Goal: Task Accomplishment & Management: Manage account settings

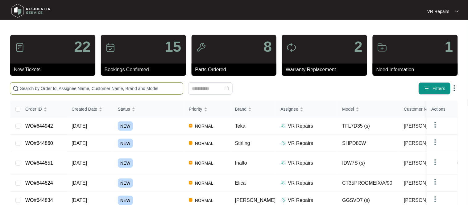
click at [73, 87] on input "text" at bounding box center [100, 88] width 160 height 7
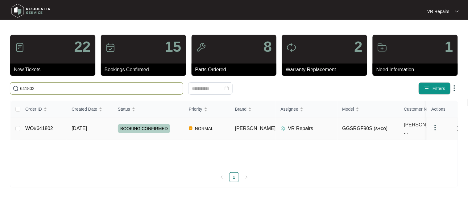
type input "641802"
click at [44, 127] on link "WO#641802" at bounding box center [39, 128] width 28 height 5
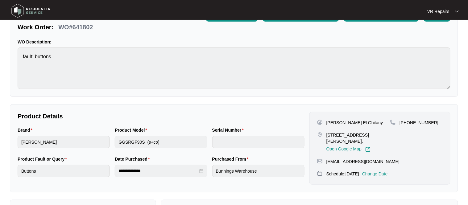
scroll to position [45, 0]
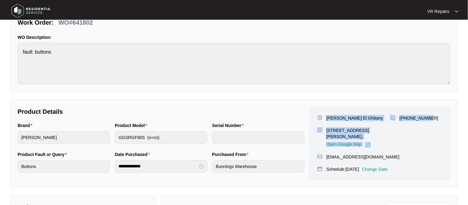
drag, startPoint x: 327, startPoint y: 118, endPoint x: 431, endPoint y: 117, distance: 104.8
click at [431, 117] on div "[PERSON_NAME] El Ghitany [STREET_ADDRESS][PERSON_NAME], Open Google Map [PHONE_…" at bounding box center [379, 131] width 125 height 33
copy div "[PERSON_NAME] El Ghitany [STREET_ADDRESS][PERSON_NAME], Open Google Map [PHONE_…"
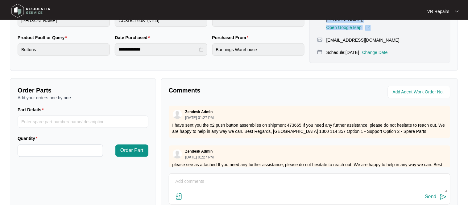
scroll to position [165, 0]
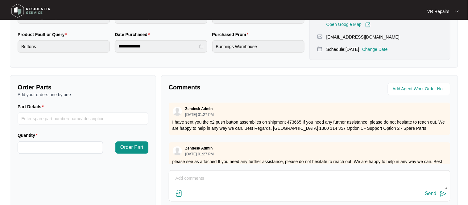
click at [191, 179] on textarea at bounding box center [309, 182] width 275 height 16
type textarea "Replaced faulty switch, referred to invoice number 2475"
click at [428, 195] on div "Send" at bounding box center [430, 194] width 11 height 6
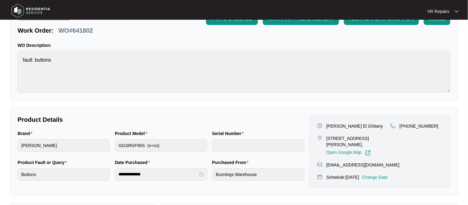
scroll to position [0, 0]
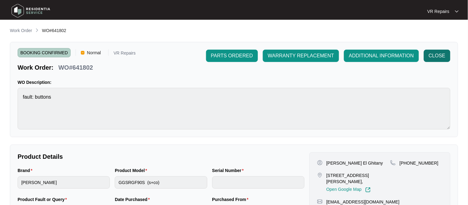
click at [439, 57] on span "CLOSE" at bounding box center [437, 55] width 17 height 7
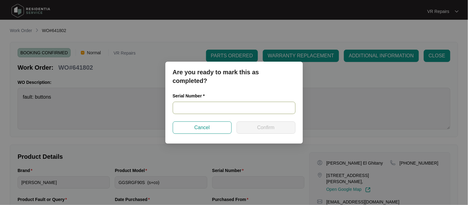
paste input "RR0122001782"
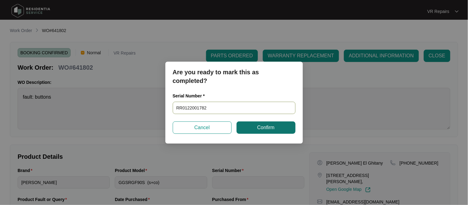
type input "RR0122001782"
click at [246, 125] on button "Confirm" at bounding box center [265, 127] width 59 height 12
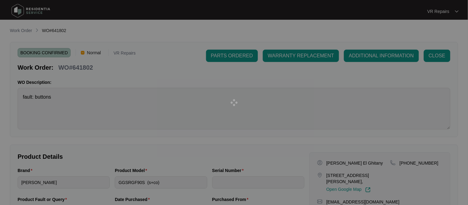
type input "RR0122001782"
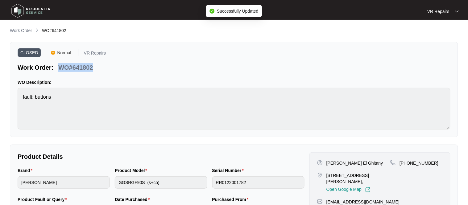
drag, startPoint x: 93, startPoint y: 67, endPoint x: 61, endPoint y: 66, distance: 32.1
click at [61, 66] on div "WO#641802" at bounding box center [75, 66] width 39 height 11
copy p "WO#641802"
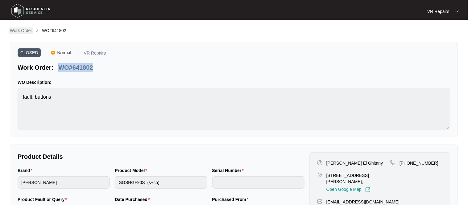
click at [23, 29] on p "Work Order" at bounding box center [21, 30] width 22 height 6
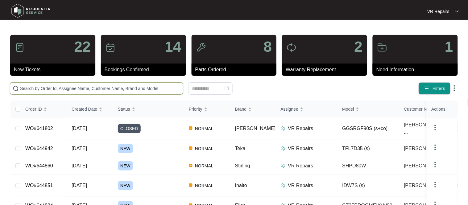
click at [57, 91] on input "text" at bounding box center [100, 88] width 160 height 7
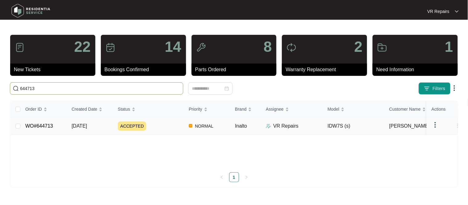
type input "644713"
click at [46, 128] on link "WO#644713" at bounding box center [39, 125] width 28 height 5
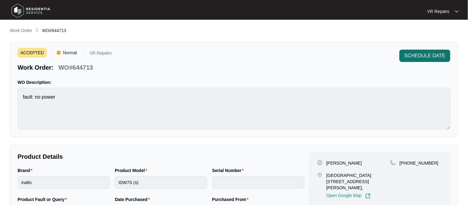
click at [414, 56] on span "SCHEDULE DATE" at bounding box center [424, 55] width 41 height 7
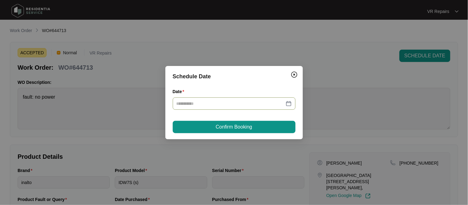
click at [288, 103] on div at bounding box center [233, 103] width 115 height 7
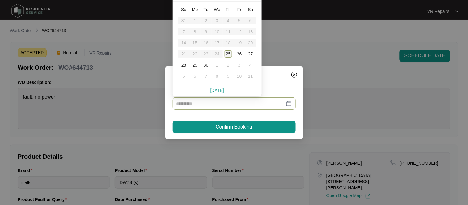
type input "**********"
click at [230, 54] on div "25" at bounding box center [227, 53] width 7 height 7
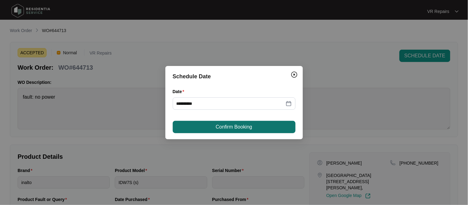
click at [229, 126] on span "Confirm Booking" at bounding box center [234, 126] width 36 height 7
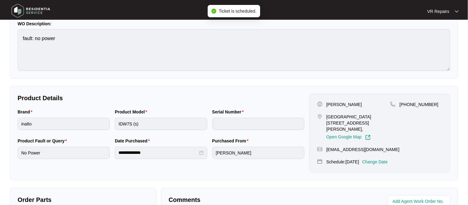
scroll to position [53, 0]
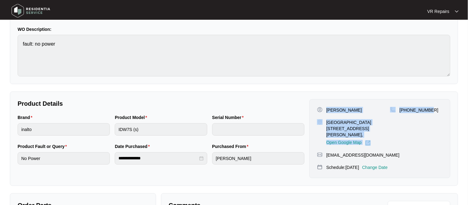
drag, startPoint x: 326, startPoint y: 110, endPoint x: 401, endPoint y: 118, distance: 76.0
click at [460, 113] on main "**********" at bounding box center [234, 154] width 468 height 415
copy div "[PERSON_NAME] [GEOGRAPHIC_DATA][STREET_ADDRESS][PERSON_NAME], Open Google Map […"
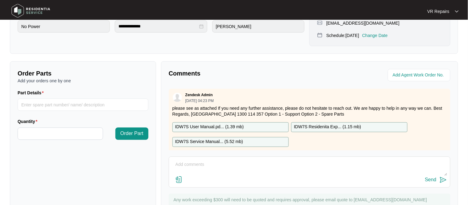
scroll to position [192, 0]
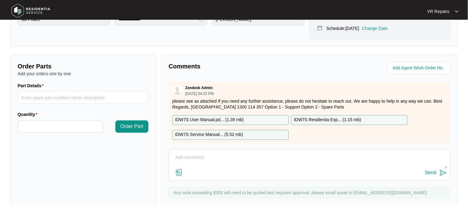
click at [198, 154] on textarea at bounding box center [309, 161] width 275 height 16
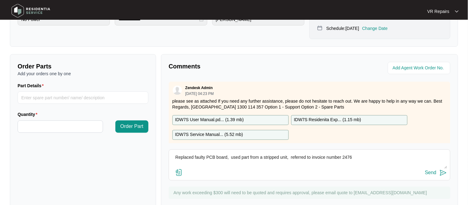
type textarea "Replaced faulty PCB board, used part from a stripped unit, referred to invoice …"
click at [436, 170] on div "Send" at bounding box center [430, 173] width 11 height 6
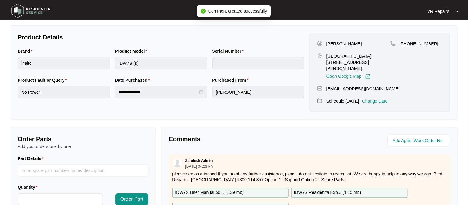
scroll to position [0, 0]
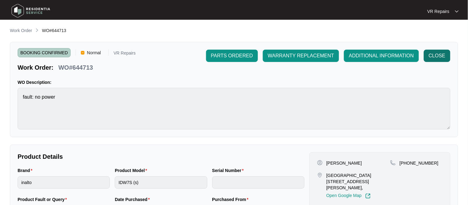
click at [438, 53] on span "CLOSE" at bounding box center [437, 55] width 17 height 7
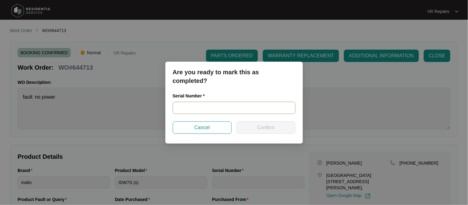
click at [198, 107] on input "text" at bounding box center [234, 108] width 123 height 12
paste input "23014951070100092"
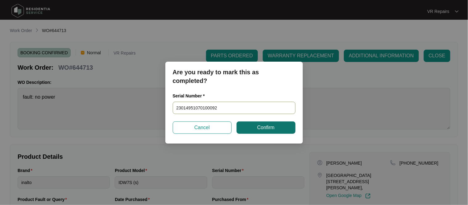
type input "23014951070100092"
click at [251, 129] on button "Confirm" at bounding box center [265, 127] width 59 height 12
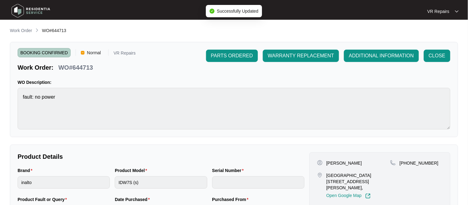
type input "23014951070100092"
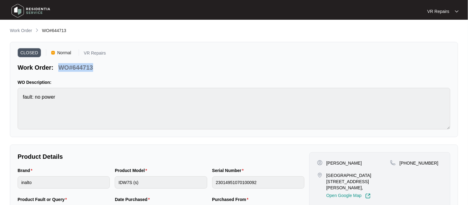
drag, startPoint x: 92, startPoint y: 68, endPoint x: 60, endPoint y: 68, distance: 33.0
click at [60, 68] on p "WO#644713" at bounding box center [75, 67] width 35 height 9
copy p "WO#644713"
click at [26, 31] on p "Work Order" at bounding box center [21, 30] width 22 height 6
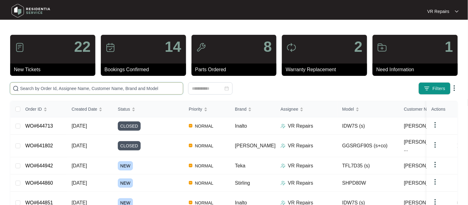
click at [45, 88] on input "text" at bounding box center [100, 88] width 160 height 7
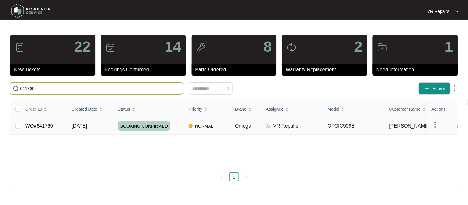
type input "641760"
click at [48, 129] on link "WO#641760" at bounding box center [39, 125] width 28 height 5
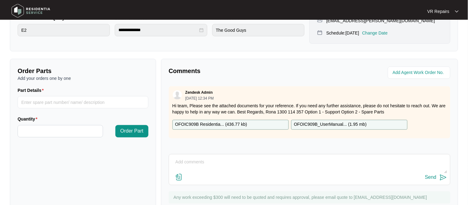
scroll to position [184, 0]
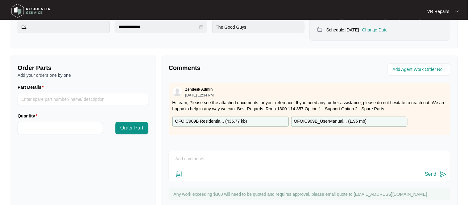
click at [186, 156] on textarea at bounding box center [309, 162] width 275 height 16
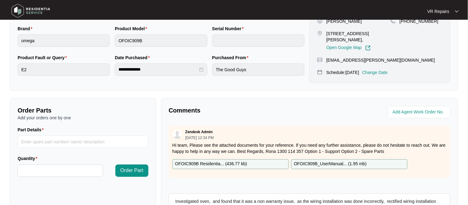
scroll to position [204, 0]
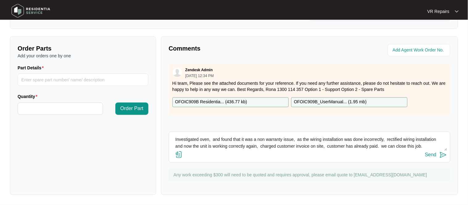
type textarea "Investigated oven, and found that it was a non warranty issue, as the wiring in…"
click at [435, 154] on div "Send" at bounding box center [430, 155] width 11 height 6
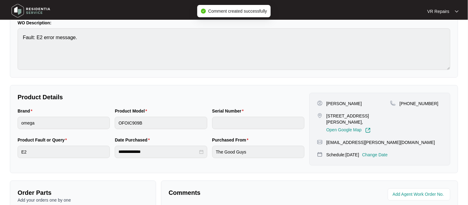
scroll to position [0, 0]
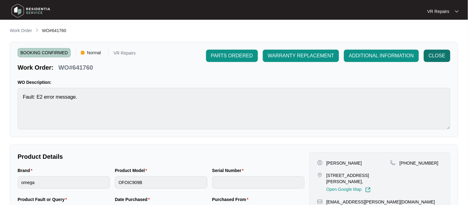
click at [437, 53] on span "CLOSE" at bounding box center [437, 55] width 17 height 7
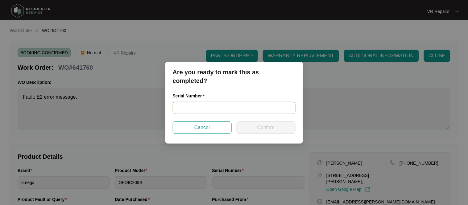
click at [226, 108] on input "text" at bounding box center [234, 108] width 123 height 12
type input "."
click at [261, 131] on span "Confirm" at bounding box center [265, 127] width 17 height 7
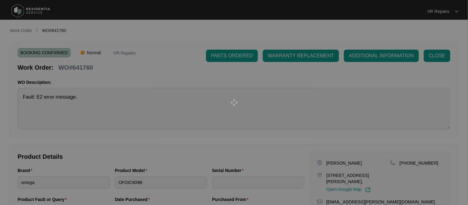
type input "."
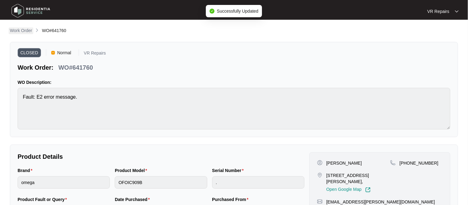
click at [22, 28] on p "Work Order" at bounding box center [21, 30] width 22 height 6
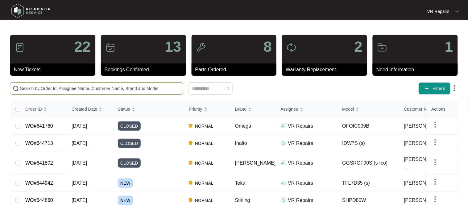
click at [47, 84] on span at bounding box center [96, 88] width 173 height 12
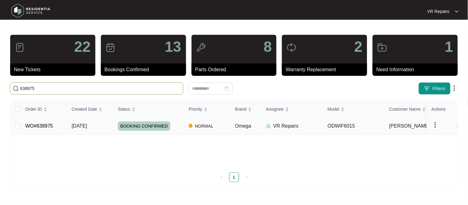
type input "638975"
click at [37, 126] on link "WO#638975" at bounding box center [39, 125] width 28 height 5
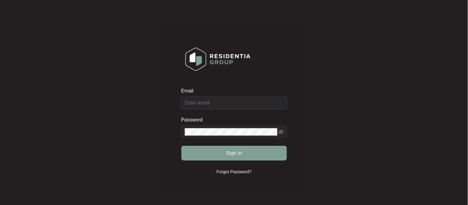
type input "[EMAIL_ADDRESS][DOMAIN_NAME]"
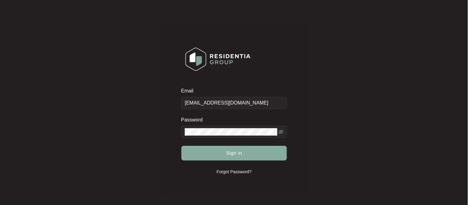
click at [202, 157] on button "Sign in" at bounding box center [233, 153] width 105 height 15
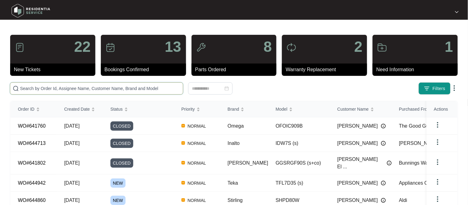
click at [88, 86] on input "text" at bounding box center [100, 88] width 160 height 7
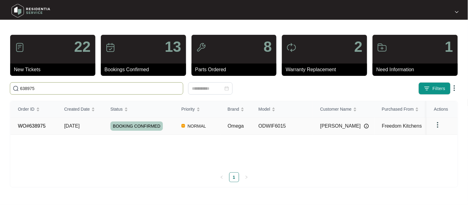
type input "638975"
click at [32, 126] on link "WO#638975" at bounding box center [32, 125] width 28 height 5
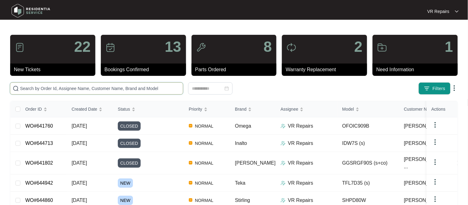
click at [83, 86] on input "text" at bounding box center [100, 88] width 160 height 7
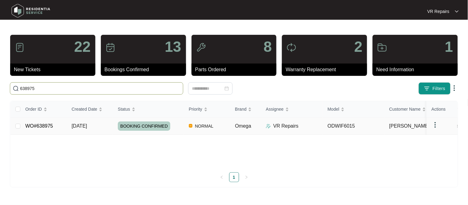
type input "638975"
click at [52, 125] on link "WO#638975" at bounding box center [39, 125] width 28 height 5
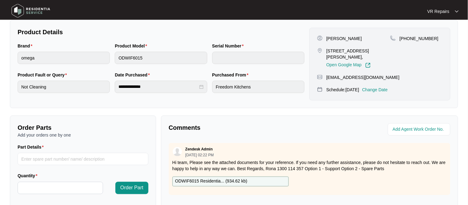
scroll to position [204, 0]
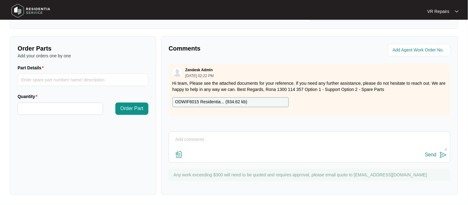
click at [185, 136] on textarea at bounding box center [309, 143] width 275 height 16
paste textarea "Investigated dishwasher, and secured the internal pipe so that the top wash arm…"
type textarea "Investigated dishwasher, and secured the internal pipe so that the top wash arm…"
click at [431, 156] on div "Send" at bounding box center [430, 155] width 11 height 6
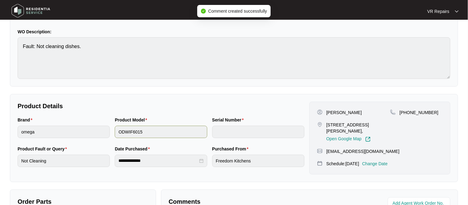
scroll to position [50, 0]
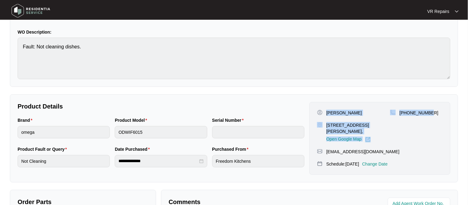
drag, startPoint x: 327, startPoint y: 113, endPoint x: 437, endPoint y: 117, distance: 110.4
click at [437, 117] on div "Aisling Kelly 28 Bowman Drive Mornington Vic 3931, Open Google Map +61447427772" at bounding box center [379, 126] width 125 height 33
copy div "Aisling Kelly 28 Bowman Drive Mornington Vic 3931, Open Google Map +61447427772"
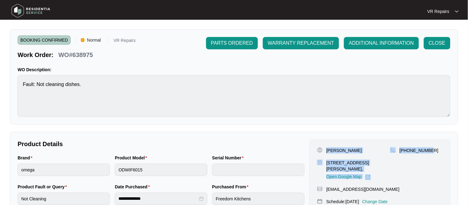
scroll to position [0, 0]
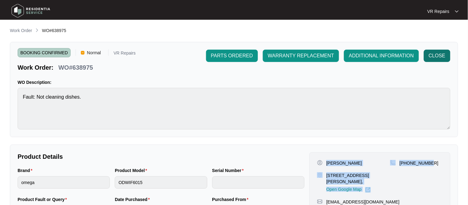
click at [442, 57] on span "CLOSE" at bounding box center [437, 55] width 17 height 7
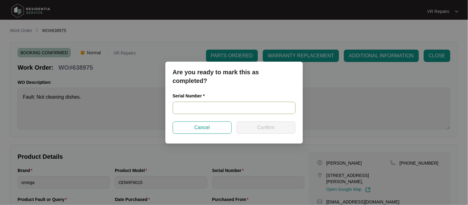
click at [211, 109] on input "text" at bounding box center [234, 108] width 123 height 12
paste input "2406360603010067"
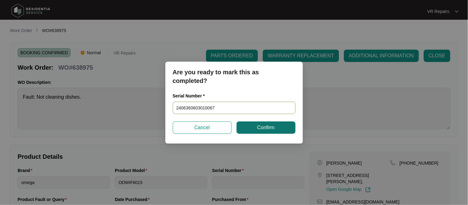
type input "2406360603010067"
click at [244, 125] on button "Confirm" at bounding box center [265, 127] width 59 height 12
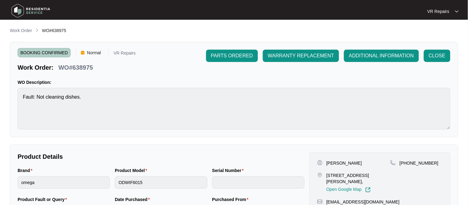
type input "2406360603010067"
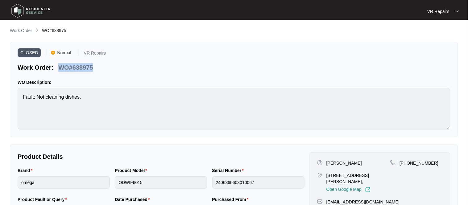
drag, startPoint x: 93, startPoint y: 67, endPoint x: 59, endPoint y: 67, distance: 34.2
click at [59, 67] on div "WO#638975" at bounding box center [75, 66] width 39 height 11
copy p "WO#638975"
click at [27, 31] on p "Work Order" at bounding box center [21, 30] width 22 height 6
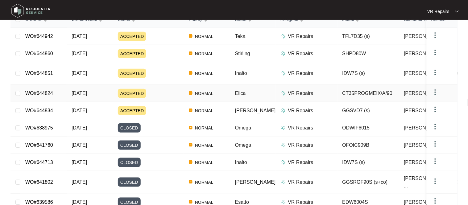
scroll to position [116, 0]
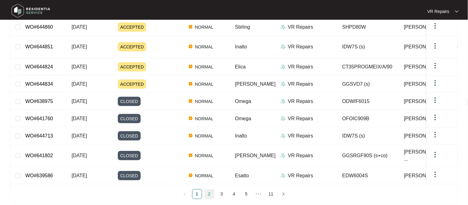
click at [210, 190] on link "2" at bounding box center [209, 194] width 9 height 9
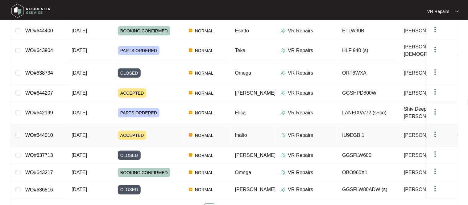
scroll to position [121, 0]
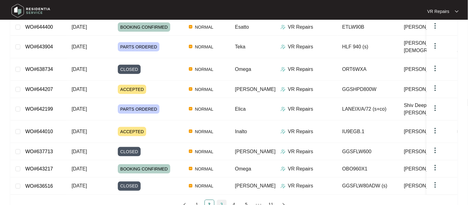
click at [220, 200] on link "3" at bounding box center [221, 204] width 9 height 9
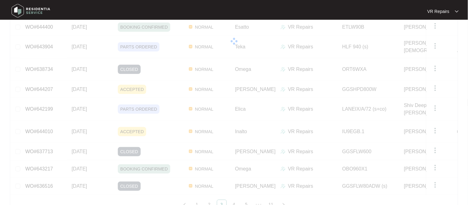
scroll to position [116, 0]
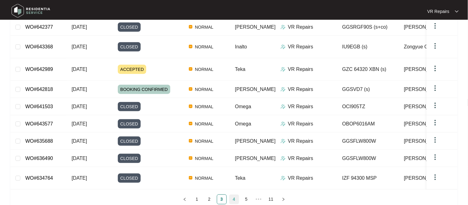
click at [232, 195] on link "4" at bounding box center [233, 199] width 9 height 9
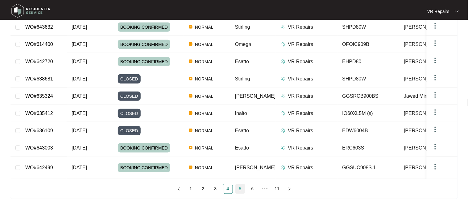
click at [240, 186] on link "5" at bounding box center [240, 188] width 9 height 9
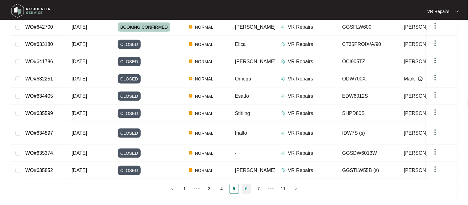
click at [247, 184] on link "6" at bounding box center [246, 188] width 9 height 9
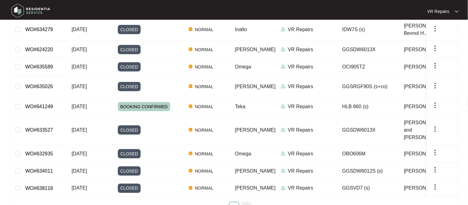
click at [246, 202] on link "7" at bounding box center [246, 206] width 9 height 9
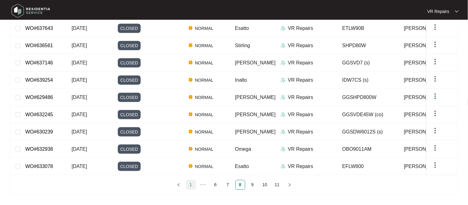
click at [190, 186] on link "1" at bounding box center [190, 184] width 9 height 9
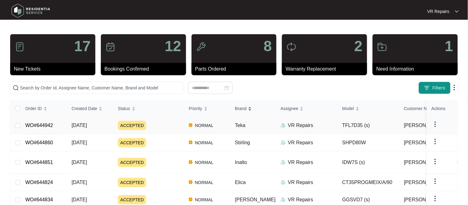
scroll to position [0, 0]
